Goal: Ask a question: Ask a question

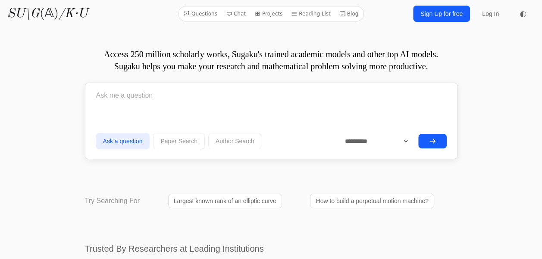
click at [270, 84] on div "**********" at bounding box center [271, 121] width 372 height 77
click at [247, 92] on input "text" at bounding box center [271, 96] width 351 height 22
type input "Find all n for which n²-n-3 is a prime."
click at [418, 134] on button "submit" at bounding box center [432, 141] width 28 height 15
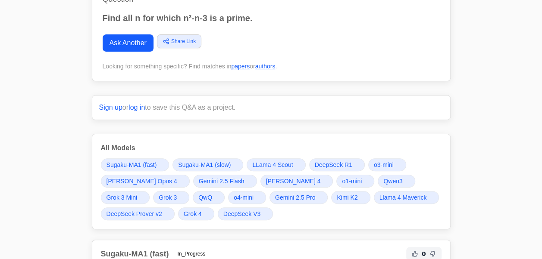
scroll to position [63, 0]
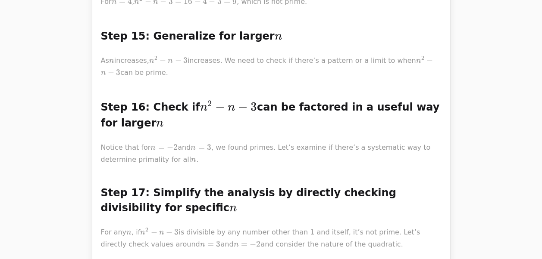
scroll to position [18042, 0]
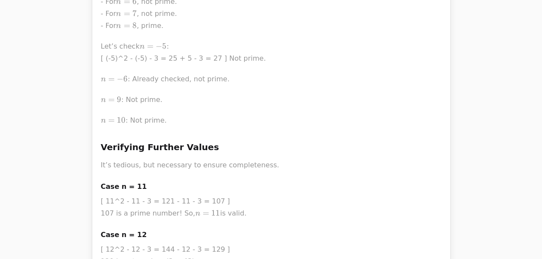
scroll to position [50, 0]
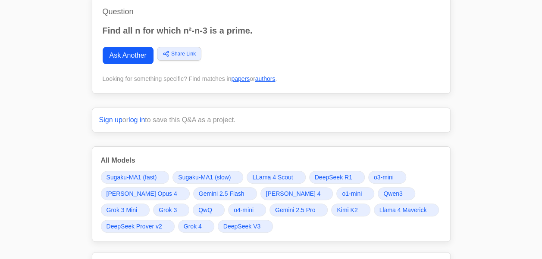
click at [197, 224] on span "Grok 4" at bounding box center [193, 226] width 18 height 9
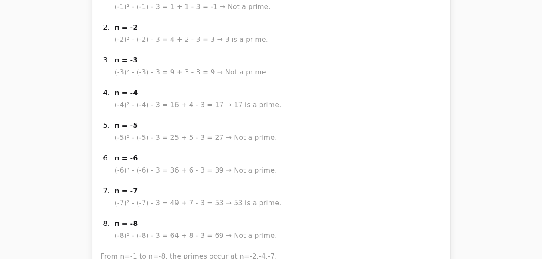
scroll to position [84, 0]
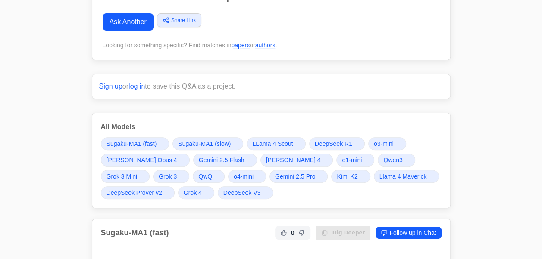
click at [197, 190] on span "Grok 4" at bounding box center [193, 193] width 18 height 9
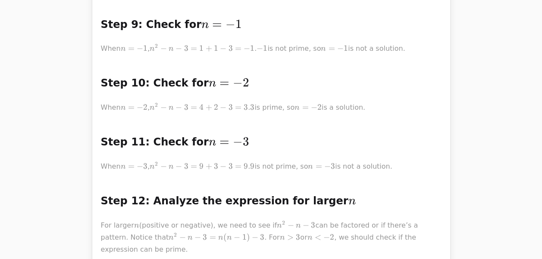
drag, startPoint x: 210, startPoint y: 60, endPoint x: 219, endPoint y: 60, distance: 8.6
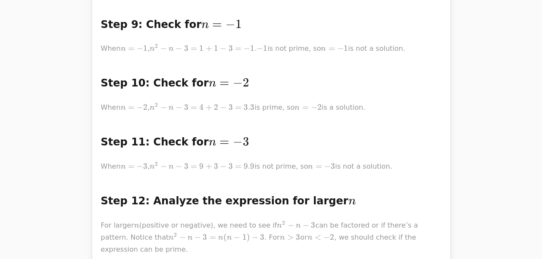
drag, startPoint x: 221, startPoint y: 97, endPoint x: 204, endPoint y: 105, distance: 18.9
